Goal: Use online tool/utility: Use online tool/utility

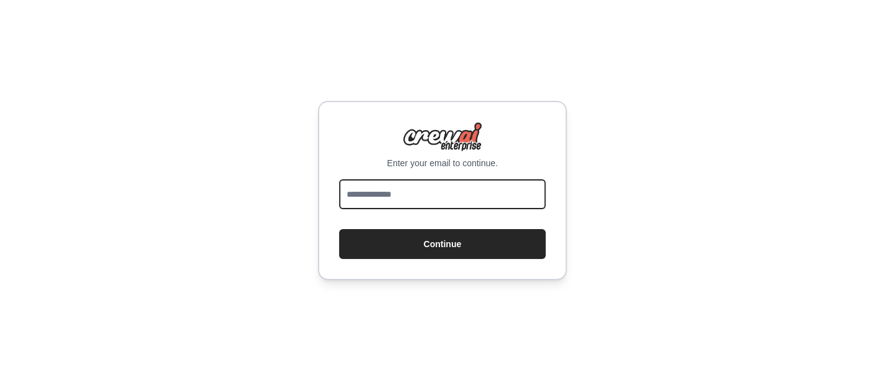
click at [440, 194] on input "email" at bounding box center [442, 194] width 207 height 30
click at [413, 194] on input "email" at bounding box center [442, 194] width 207 height 30
paste input "**********"
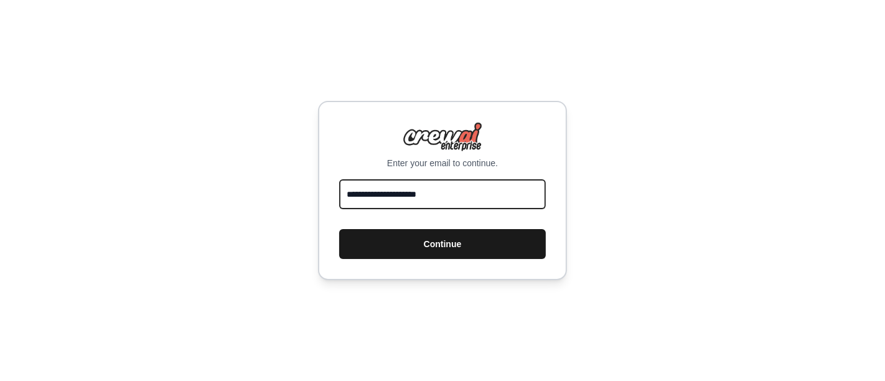
type input "**********"
click at [453, 245] on button "Continue" at bounding box center [442, 244] width 207 height 30
click at [445, 243] on button "Continue" at bounding box center [442, 244] width 207 height 30
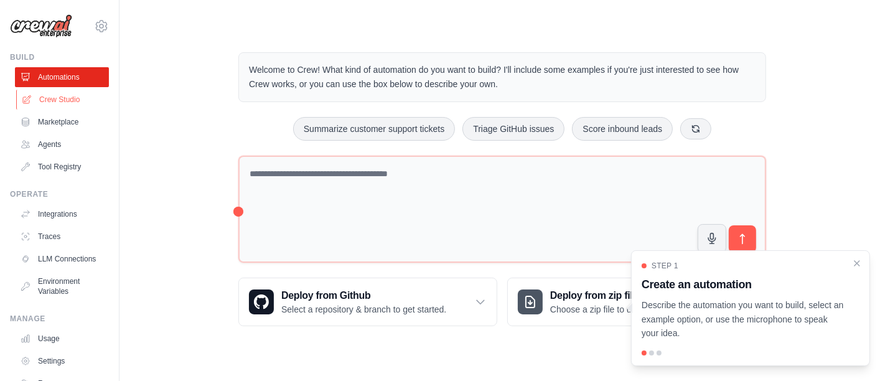
click at [44, 103] on link "Crew Studio" at bounding box center [63, 100] width 94 height 20
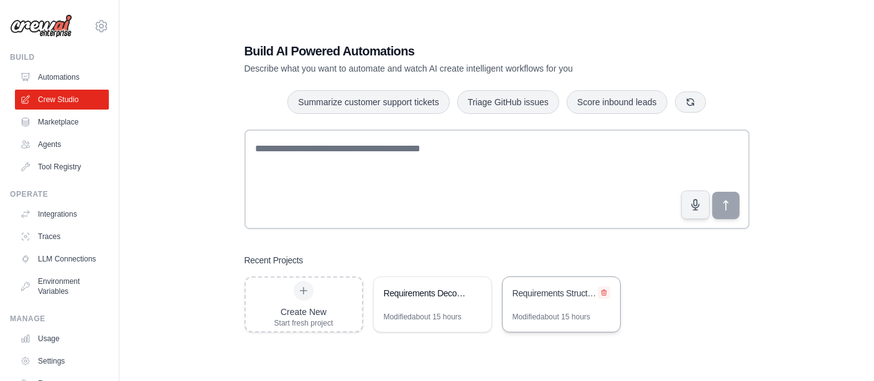
scroll to position [25, 0]
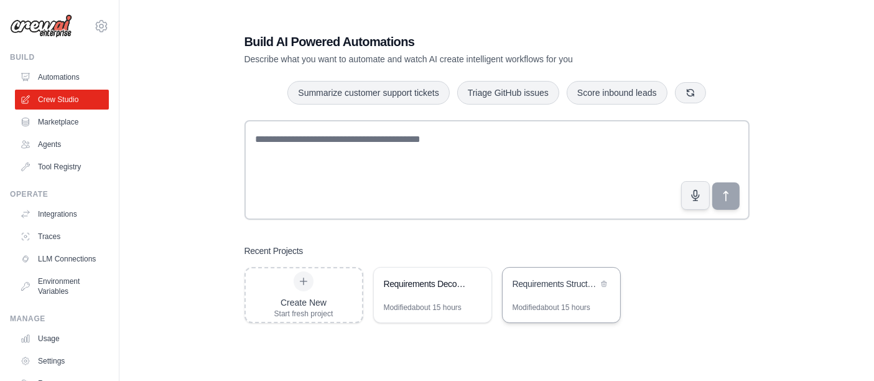
click at [564, 295] on div "Requirements Structuring & Detailing System" at bounding box center [562, 285] width 118 height 35
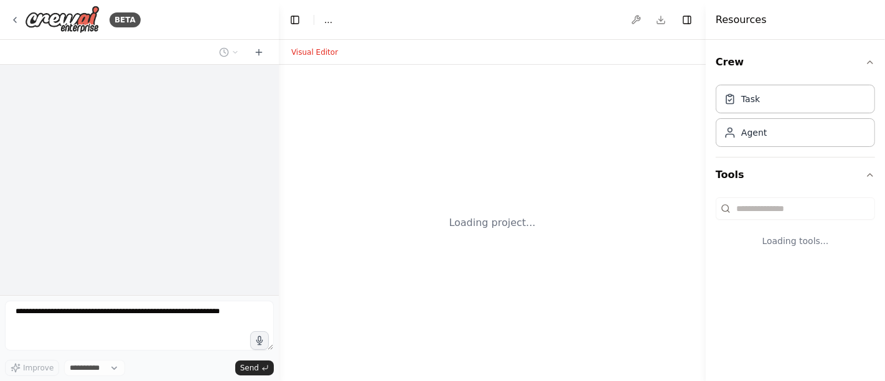
select select "****"
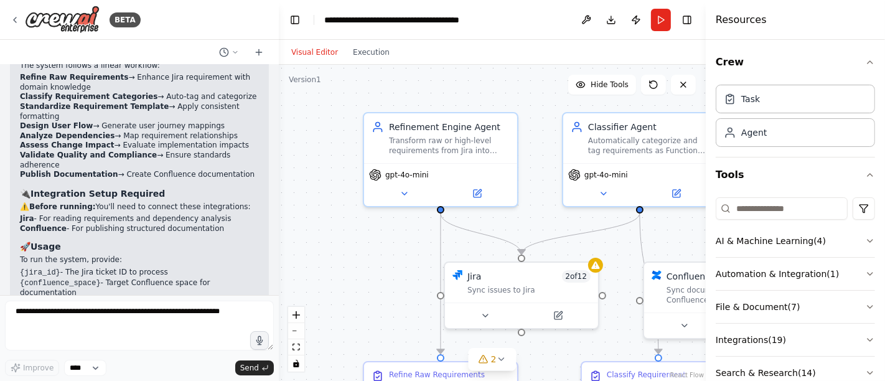
scroll to position [1806, 0]
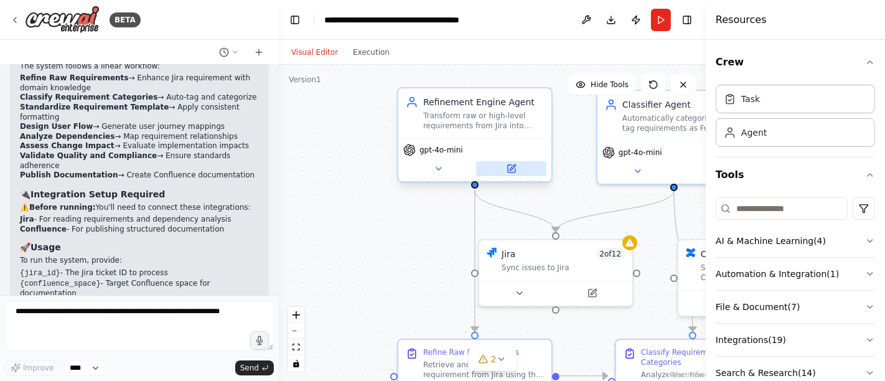
drag, startPoint x: 525, startPoint y: 235, endPoint x: 483, endPoint y: 175, distance: 73.4
click at [580, 198] on div ".deletable-edge-delete-btn { width: 20px; height: 20px; border: 0px solid #ffff…" at bounding box center [492, 223] width 427 height 316
click at [455, 108] on div "Refinement Engine Agent Transform raw or high-level requirements from Jira into…" at bounding box center [482, 113] width 121 height 35
click at [516, 168] on button at bounding box center [510, 168] width 70 height 15
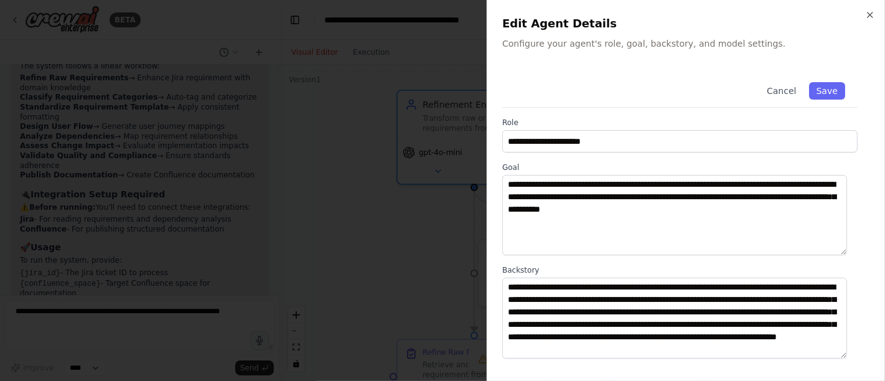
scroll to position [69, 0]
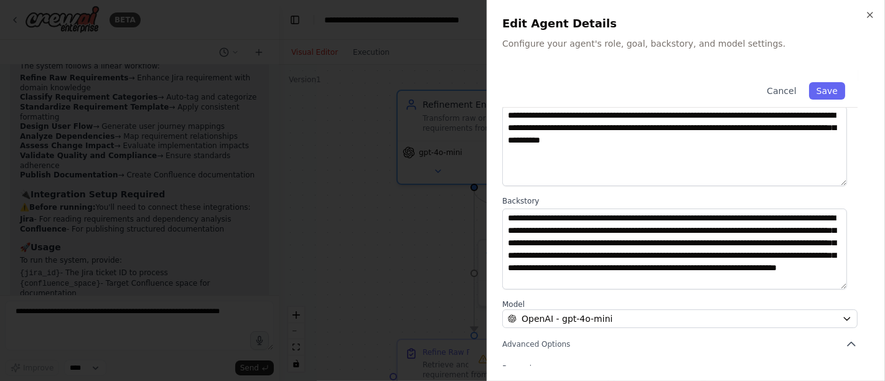
click at [357, 157] on div at bounding box center [442, 190] width 885 height 381
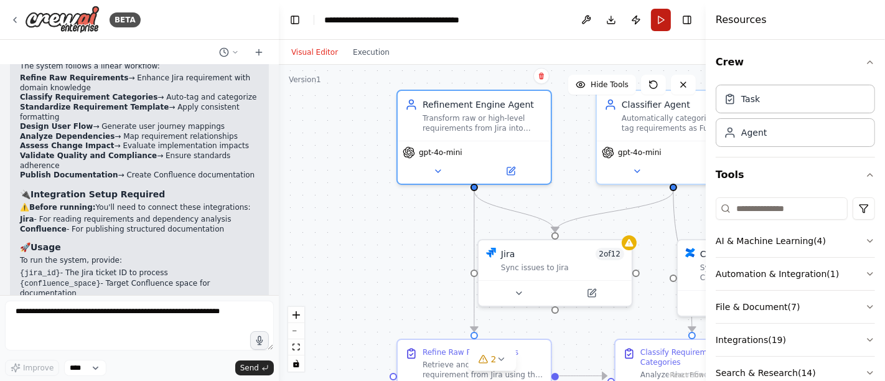
click at [663, 15] on button "Run" at bounding box center [661, 20] width 20 height 22
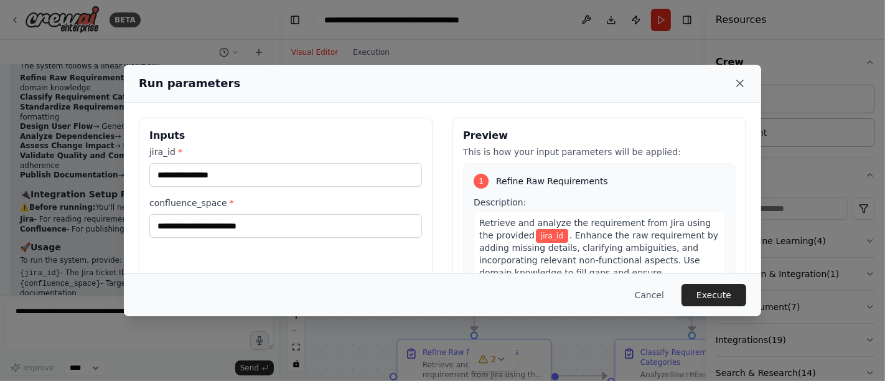
click at [737, 86] on icon at bounding box center [740, 83] width 12 height 12
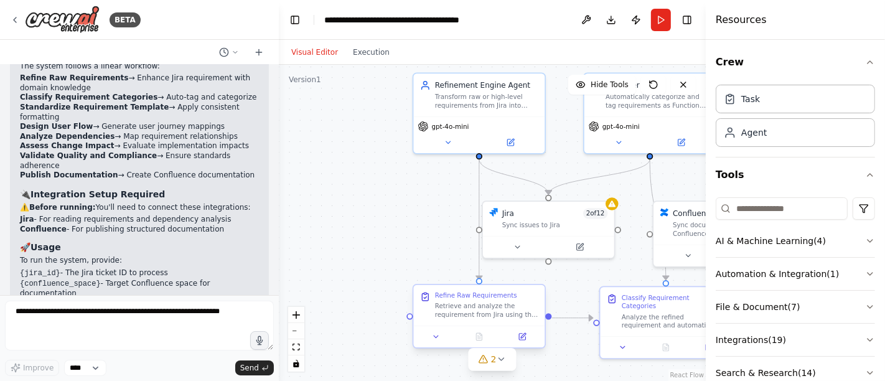
click at [477, 310] on div "Retrieve and analyze the requirement from Jira using the provided {jira_id}. En…" at bounding box center [486, 310] width 103 height 17
click at [465, 100] on div "Transform raw or high-level requirements from Jira into structured, detailed, a…" at bounding box center [486, 99] width 103 height 17
click at [518, 337] on icon at bounding box center [522, 336] width 9 height 9
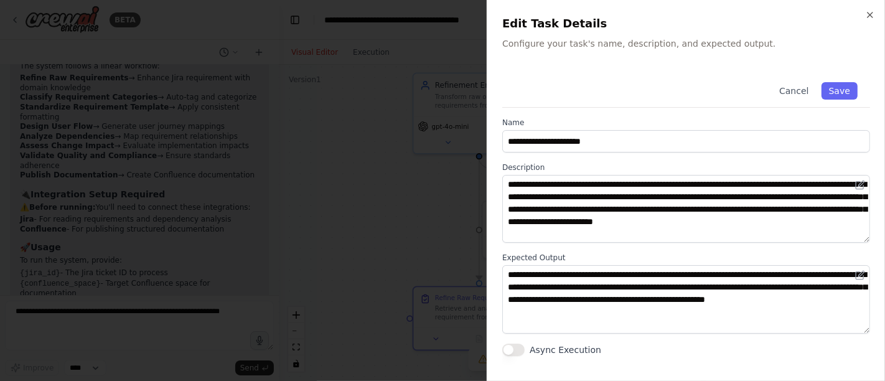
click at [354, 148] on div at bounding box center [442, 190] width 885 height 381
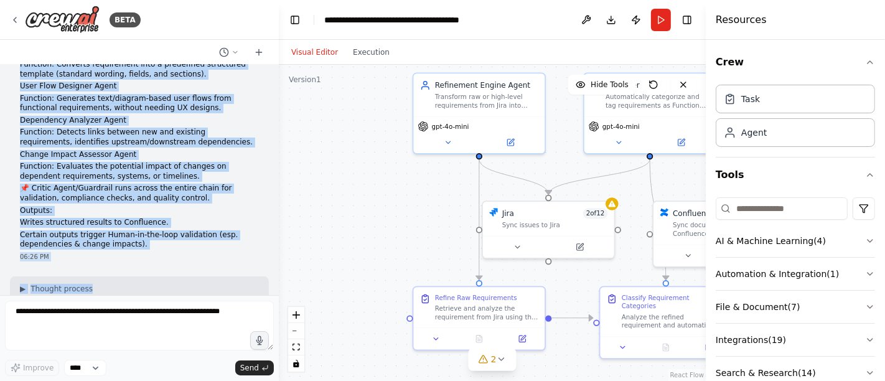
scroll to position [207, 0]
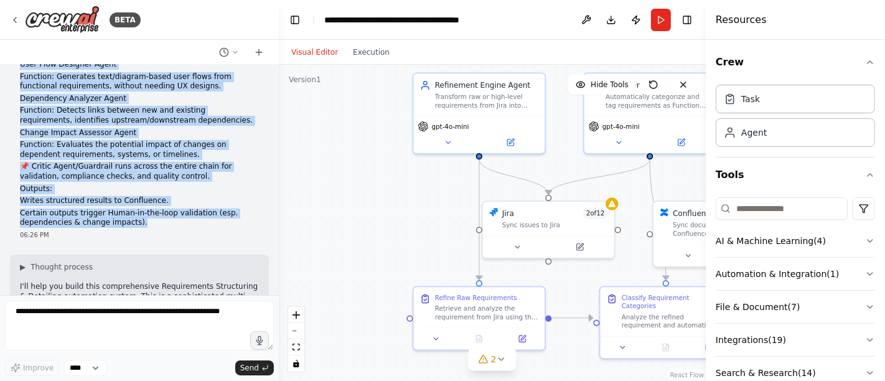
drag, startPoint x: 21, startPoint y: 85, endPoint x: 162, endPoint y: 210, distance: 188.2
click at [162, 210] on div "Requirements Structuring & Detailing Agent (Top Section) Purpose: To take raw o…" at bounding box center [139, 49] width 239 height 355
copy div "Requirements Structuring & Detailing Agent (Top Section) Purpose: To take raw o…"
